Goal: Task Accomplishment & Management: Use online tool/utility

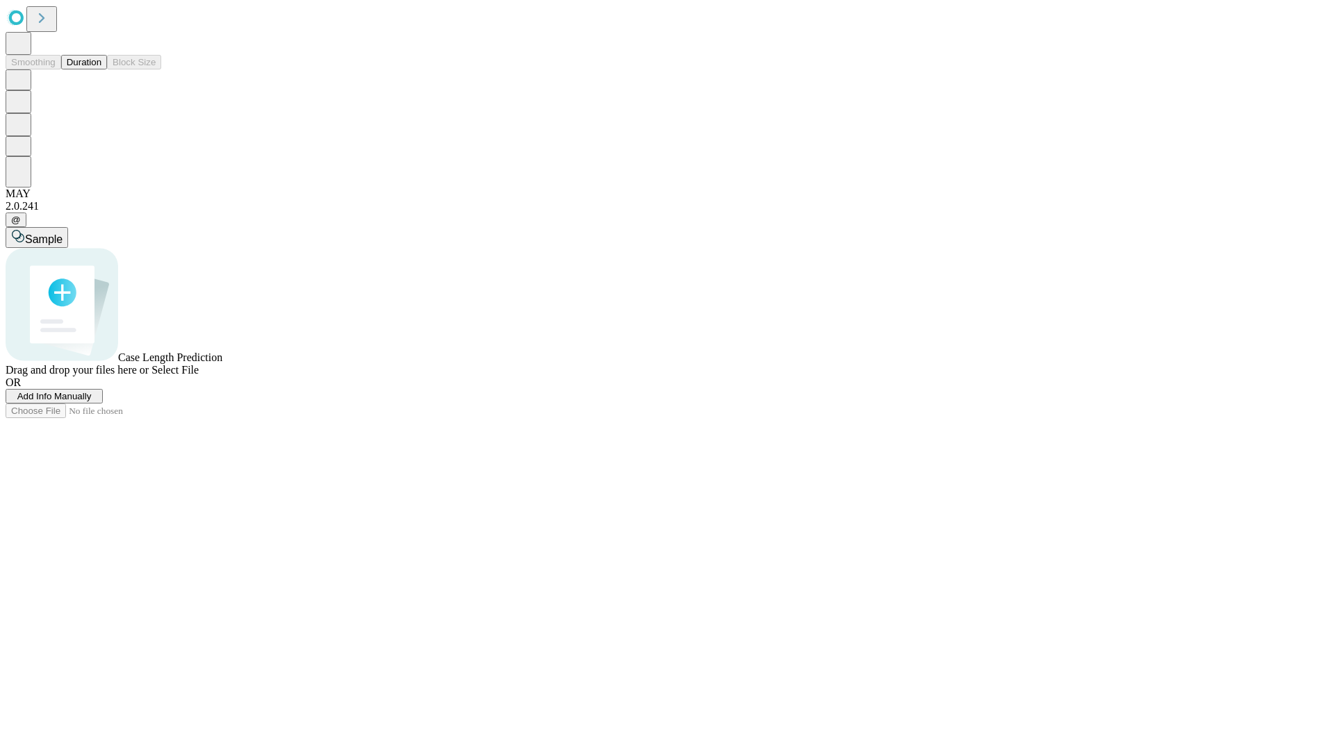
click at [101, 69] on button "Duration" at bounding box center [84, 62] width 46 height 15
click at [92, 401] on span "Add Info Manually" at bounding box center [54, 396] width 74 height 10
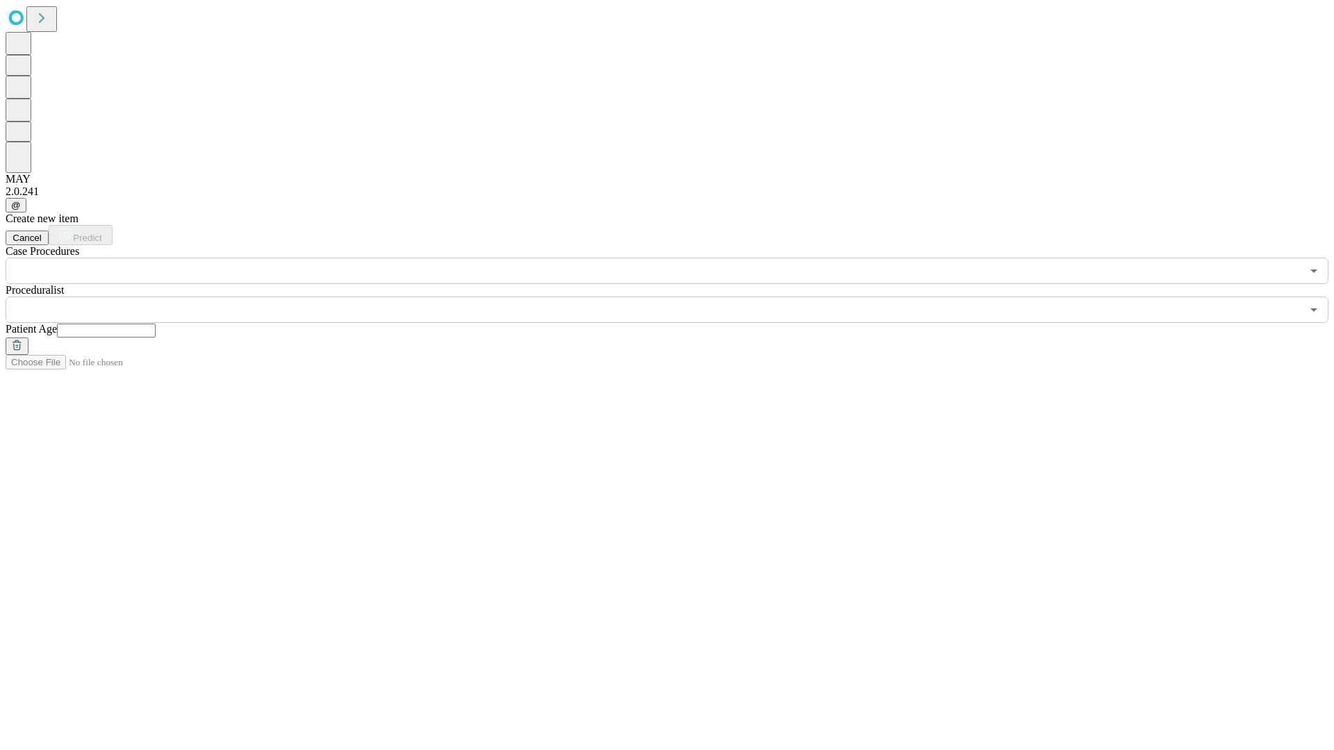
click at [156, 324] on input "text" at bounding box center [106, 331] width 99 height 14
type input "**"
click at [676, 297] on input "text" at bounding box center [653, 310] width 1295 height 26
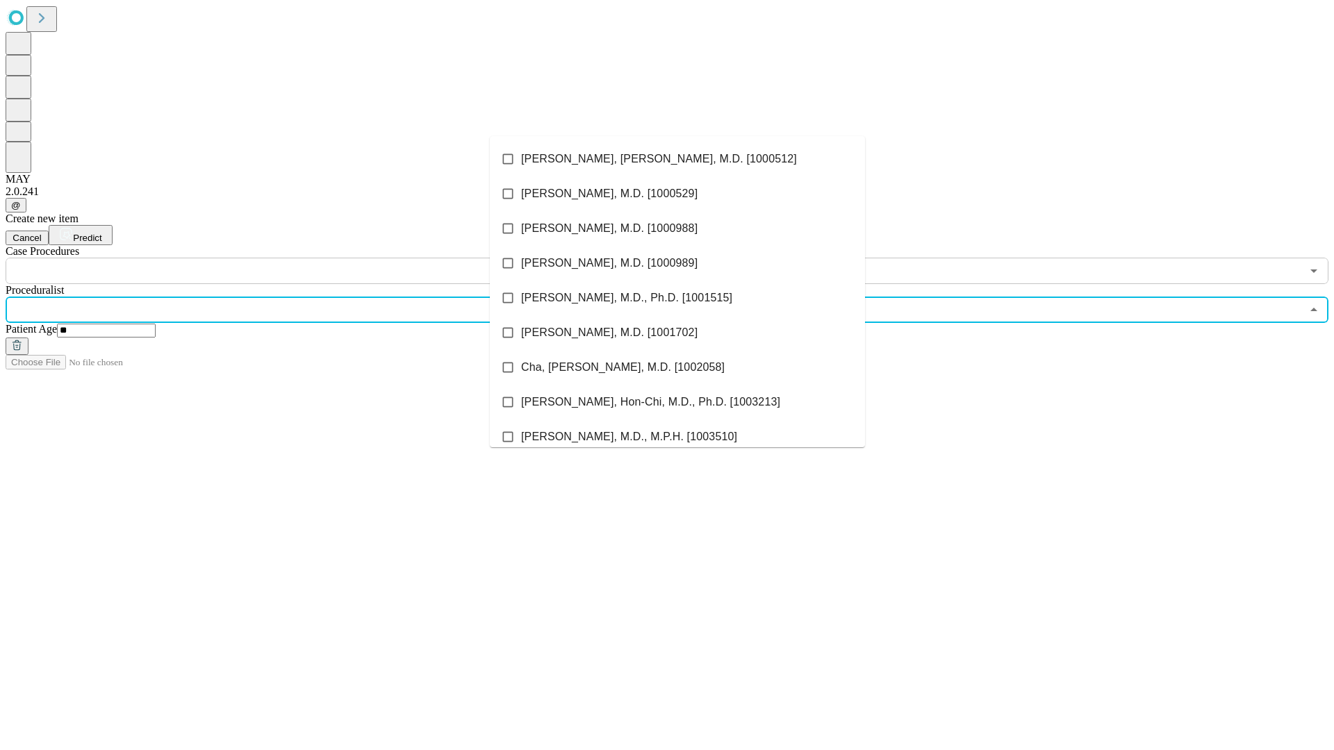
click at [677, 159] on li "[PERSON_NAME], [PERSON_NAME], M.D. [1000512]" at bounding box center [677, 159] width 375 height 35
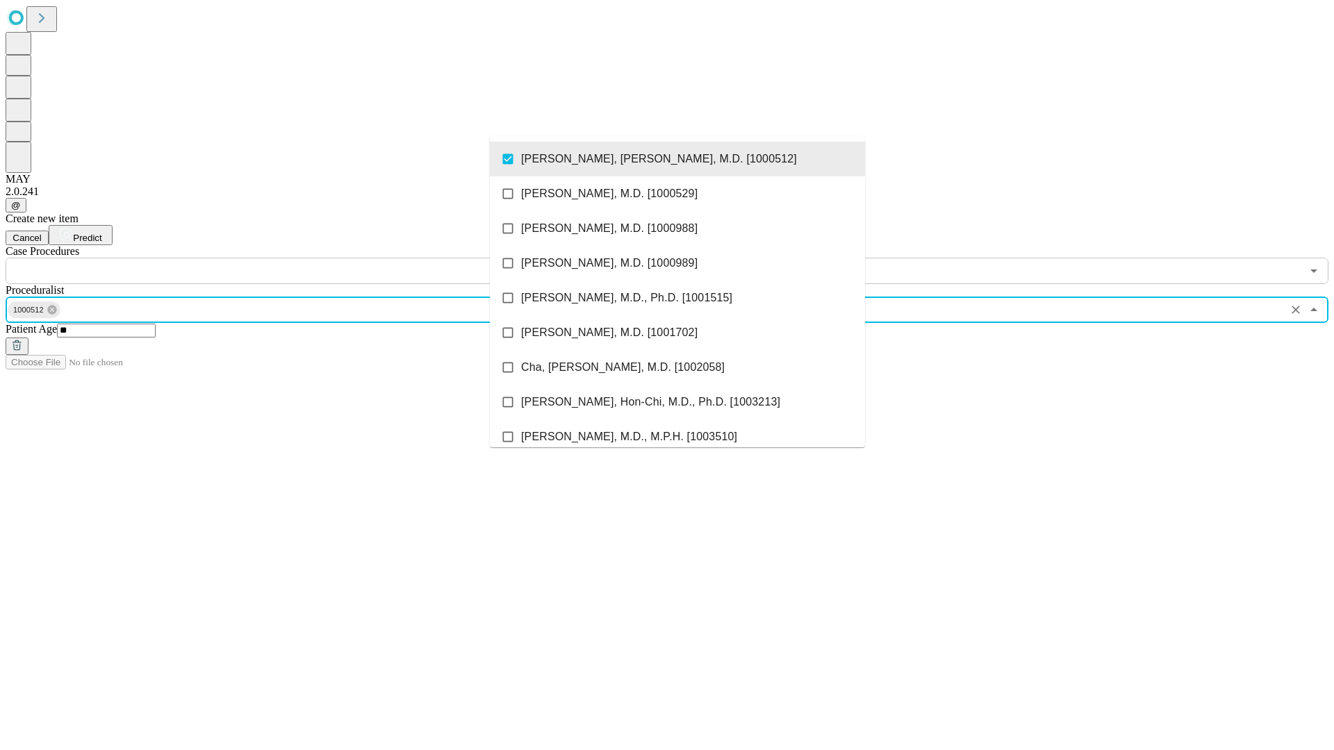
click at [292, 258] on input "text" at bounding box center [653, 271] width 1295 height 26
